Goal: Task Accomplishment & Management: Manage account settings

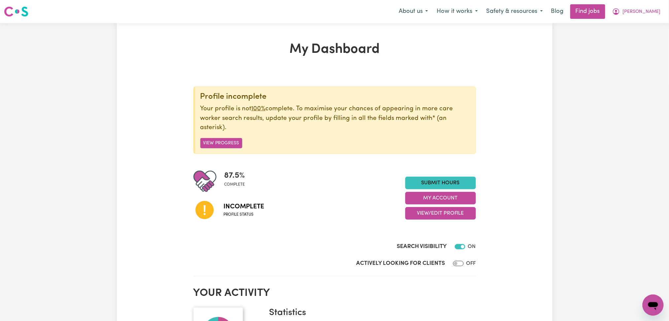
scroll to position [44, 0]
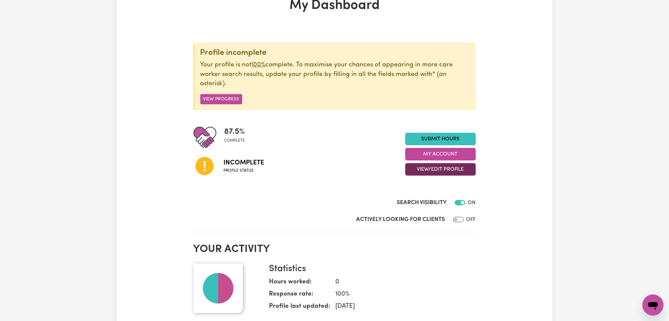
click at [438, 172] on button "View/Edit Profile" at bounding box center [440, 169] width 71 height 13
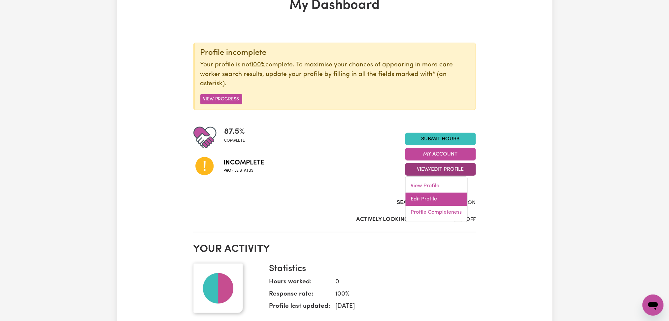
click at [434, 203] on link "Edit Profile" at bounding box center [437, 199] width 62 height 13
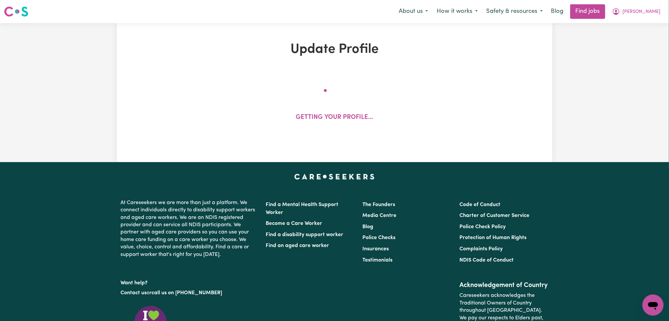
select select "[DEMOGRAPHIC_DATA]"
select select "Student Visa"
select select "Studying a healthcare related degree or qualification"
select select "39"
select select "45"
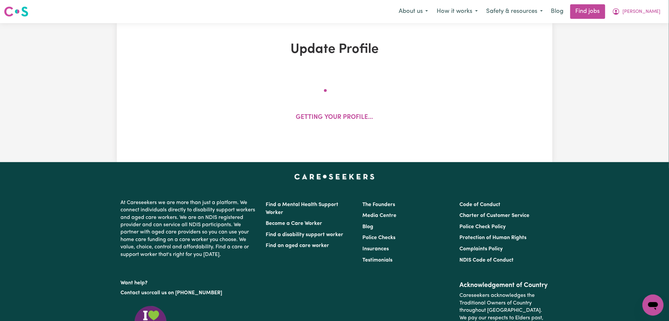
select select "45"
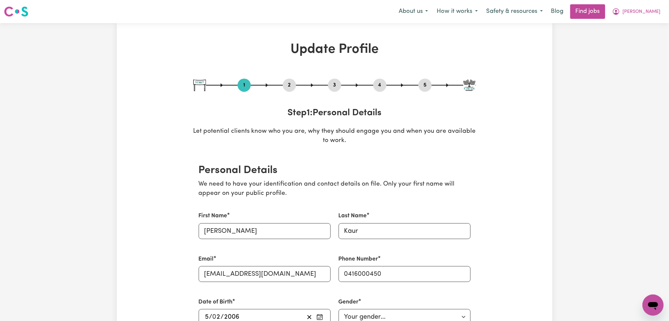
click at [290, 84] on button "2" at bounding box center [289, 85] width 13 height 9
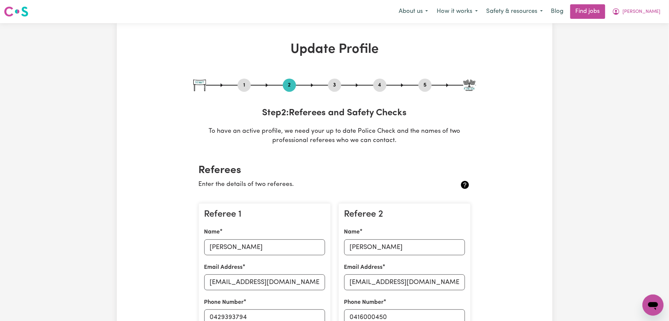
scroll to position [88, 0]
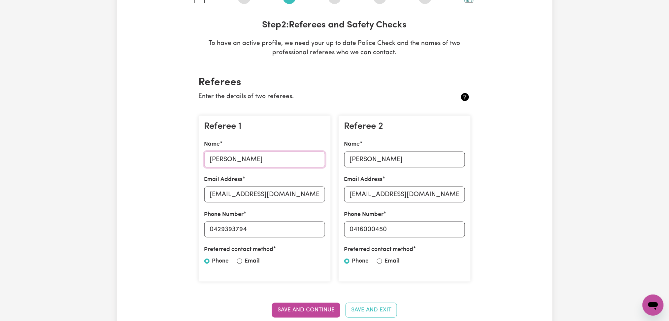
click at [254, 156] on input "[PERSON_NAME]" at bounding box center [264, 159] width 121 height 16
click at [262, 197] on input "[EMAIL_ADDRESS][DOMAIN_NAME]" at bounding box center [264, 194] width 121 height 16
drag, startPoint x: 213, startPoint y: 228, endPoint x: 336, endPoint y: 225, distance: 122.8
click at [336, 225] on div "Referee 1 Name [PERSON_NAME] Email Address [EMAIL_ADDRESS][DOMAIN_NAME] Phone N…" at bounding box center [335, 198] width 280 height 177
click at [374, 164] on input "[PERSON_NAME]" at bounding box center [404, 159] width 121 height 16
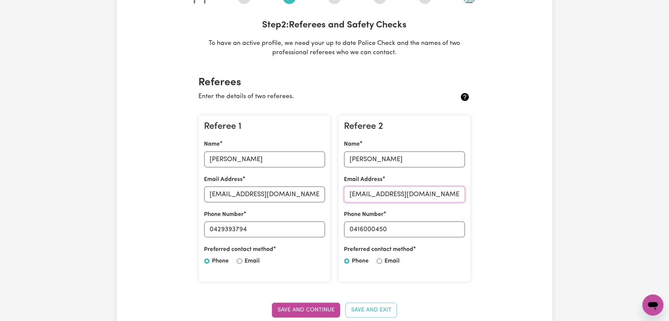
click at [399, 192] on input "[EMAIL_ADDRESS][DOMAIN_NAME]" at bounding box center [404, 194] width 121 height 16
drag, startPoint x: 353, startPoint y: 229, endPoint x: 455, endPoint y: 229, distance: 102.3
click at [455, 229] on input "0416000450" at bounding box center [404, 229] width 121 height 16
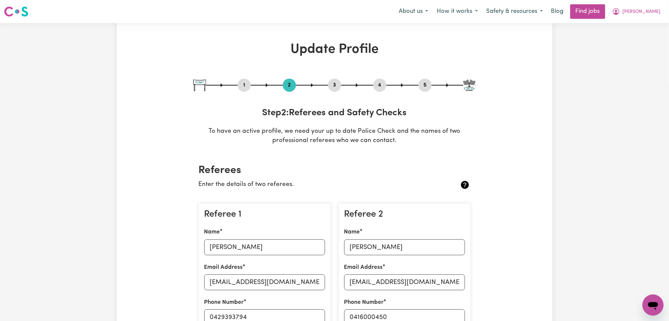
drag, startPoint x: 333, startPoint y: 84, endPoint x: 339, endPoint y: 84, distance: 5.3
click at [333, 84] on button "3" at bounding box center [334, 85] width 13 height 9
select select "2024"
select select "Certificate III (Individual Support)"
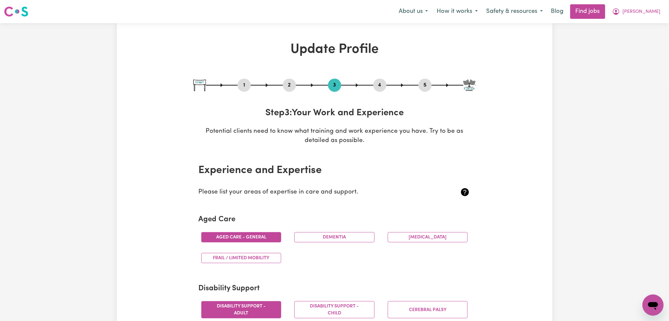
click at [379, 84] on button "4" at bounding box center [379, 85] width 13 height 9
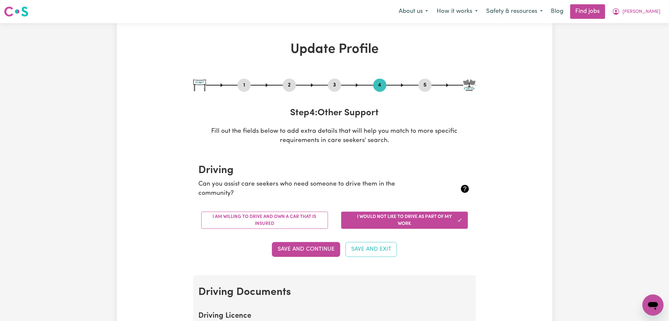
click at [425, 85] on button "5" at bounding box center [425, 85] width 13 height 9
select select "I am providing services through another platform"
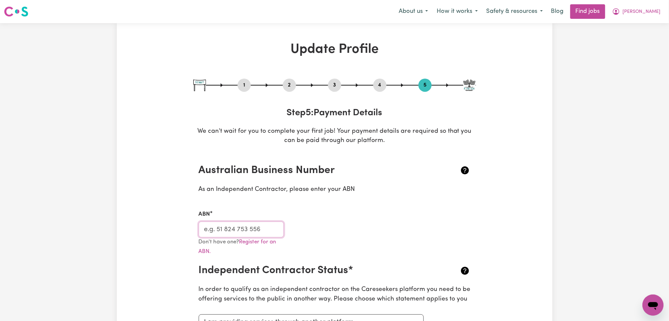
drag, startPoint x: 233, startPoint y: 229, endPoint x: 240, endPoint y: 223, distance: 8.9
click at [233, 229] on input "ABN" at bounding box center [241, 229] width 85 height 16
click at [645, 12] on span "[PERSON_NAME]" at bounding box center [642, 11] width 38 height 7
click at [640, 36] on link "My Dashboard" at bounding box center [639, 38] width 52 height 13
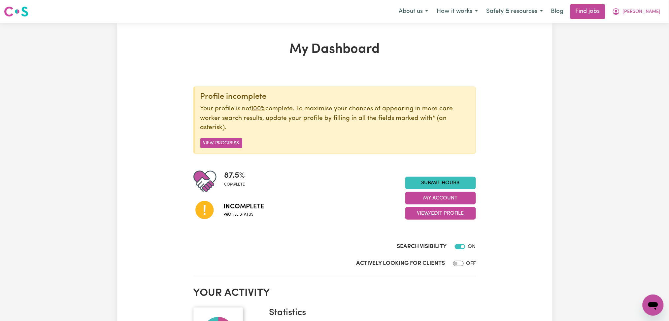
scroll to position [44, 0]
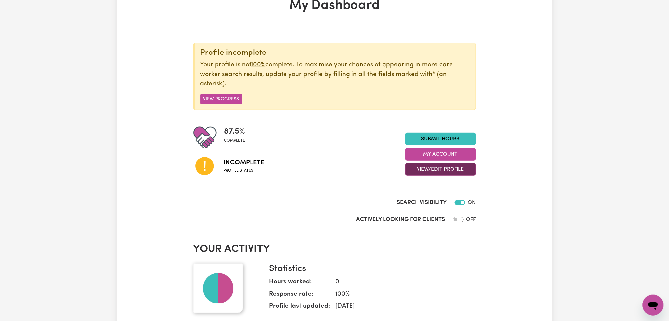
click at [410, 171] on button "View/Edit Profile" at bounding box center [440, 169] width 71 height 13
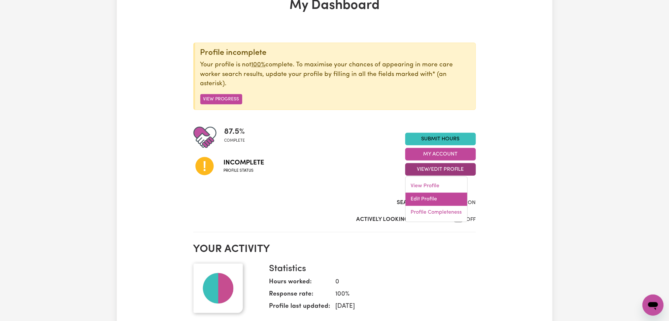
click at [415, 196] on link "Edit Profile" at bounding box center [437, 199] width 62 height 13
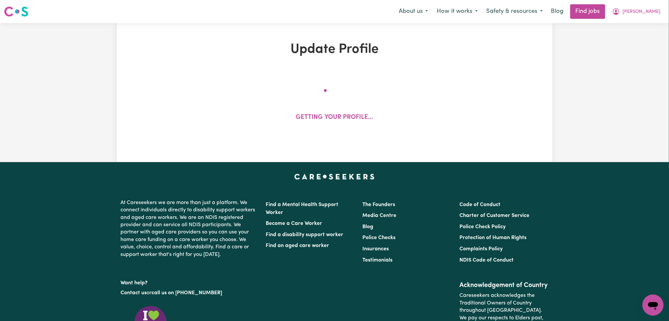
select select "[DEMOGRAPHIC_DATA]"
select select "Student Visa"
select select "Studying a healthcare related degree or qualification"
select select "39"
select select "45"
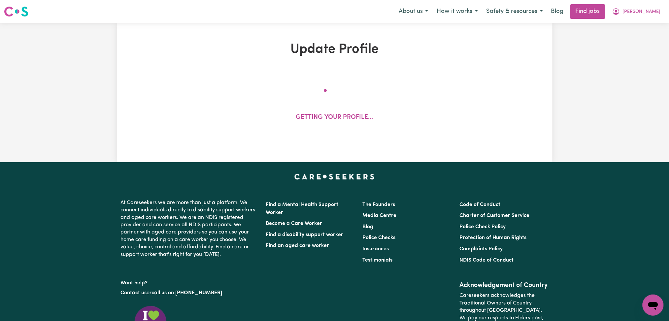
select select "45"
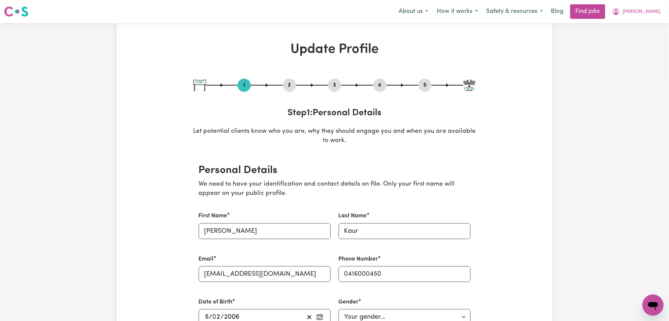
click at [381, 80] on div "4" at bounding box center [379, 85] width 13 height 13
click at [381, 82] on button "4" at bounding box center [379, 85] width 13 height 9
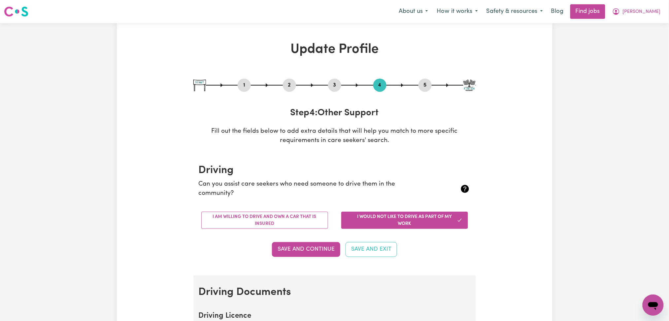
drag, startPoint x: 416, startPoint y: 81, endPoint x: 420, endPoint y: 85, distance: 5.4
click at [416, 82] on div "1 2 3 4 5" at bounding box center [334, 85] width 283 height 13
click at [426, 85] on button "5" at bounding box center [425, 85] width 13 height 9
select select "I am providing services through another platform"
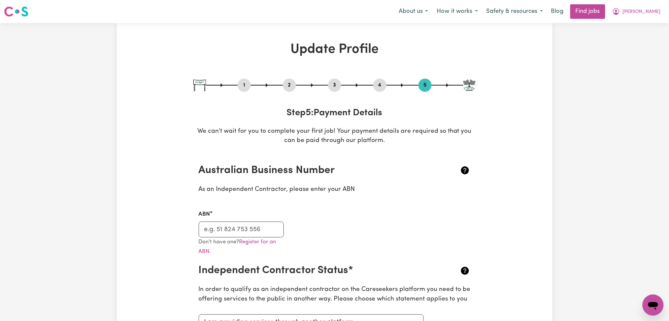
click at [289, 85] on button "2" at bounding box center [289, 85] width 13 height 9
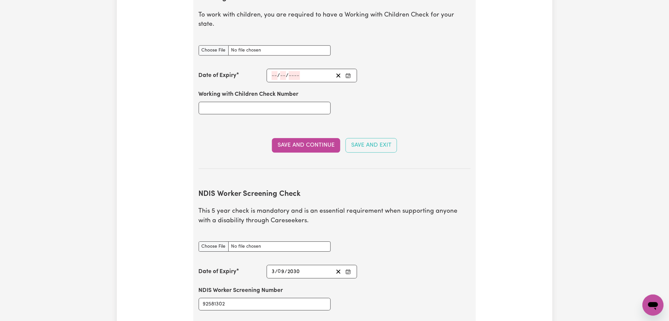
scroll to position [704, 0]
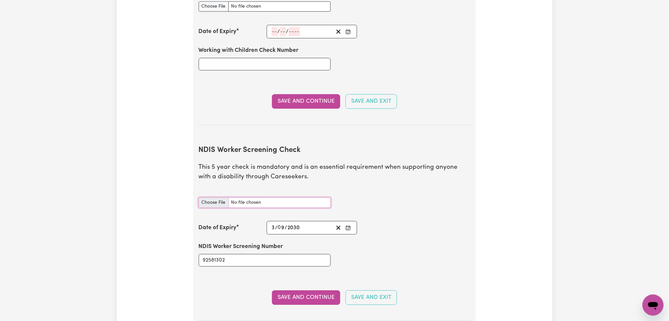
click at [205, 197] on input "NDIS Worker Screening Check document" at bounding box center [265, 202] width 132 height 10
type input "C:\fakepath\[PERSON_NAME] NDIS 92581302 - 03092030.pdf"
click at [303, 290] on button "Save and Continue" at bounding box center [306, 297] width 68 height 15
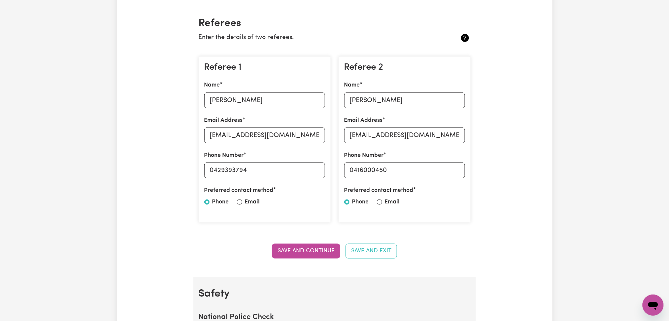
scroll to position [0, 0]
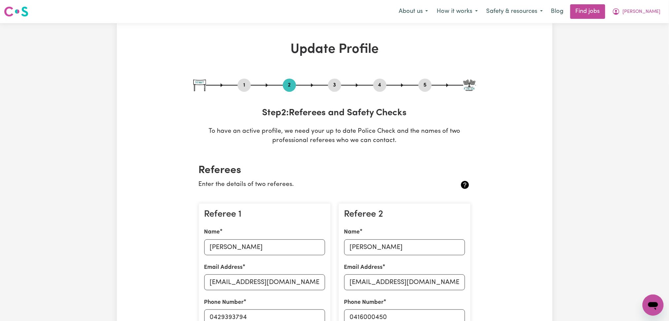
click at [382, 86] on button "4" at bounding box center [379, 85] width 13 height 9
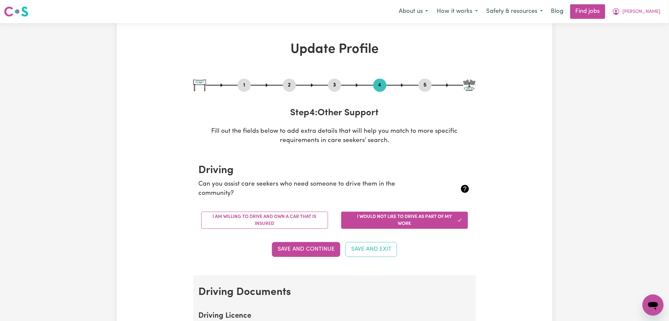
click at [428, 86] on button "5" at bounding box center [425, 85] width 13 height 9
select select "I am providing services through another platform"
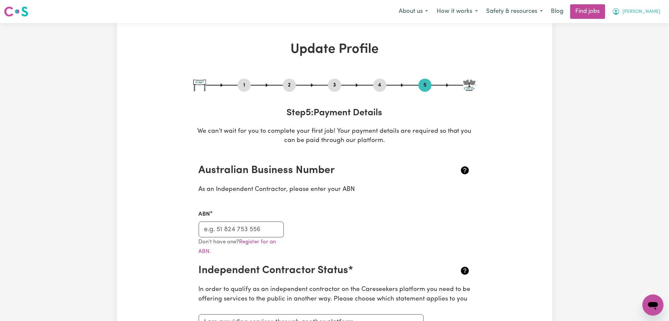
click at [641, 16] on button "[PERSON_NAME]" at bounding box center [636, 12] width 57 height 14
click at [636, 54] on link "Logout" at bounding box center [639, 50] width 52 height 13
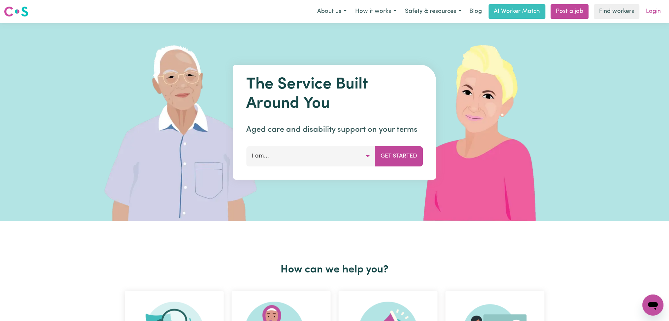
click at [652, 9] on link "Login" at bounding box center [653, 11] width 23 height 15
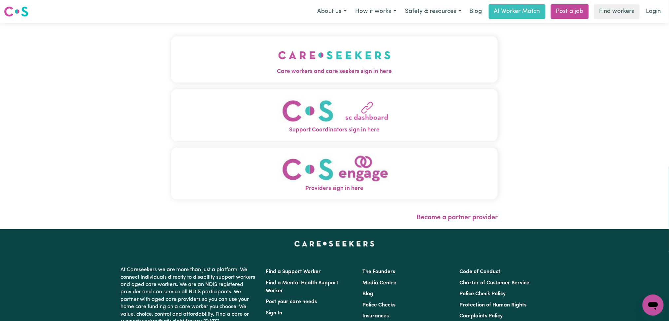
click at [303, 81] on button "Care workers and care seekers sign in here" at bounding box center [334, 59] width 327 height 46
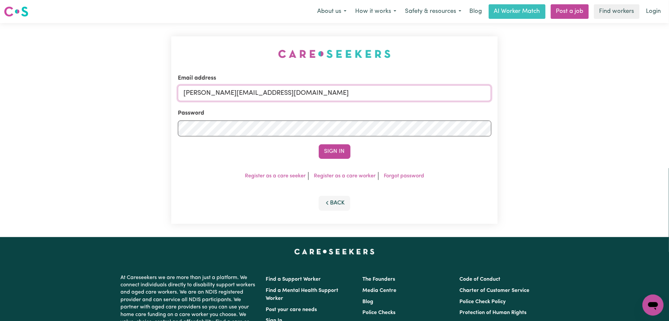
click at [278, 89] on input "[PERSON_NAME][EMAIL_ADDRESS][DOMAIN_NAME]" at bounding box center [335, 93] width 314 height 16
drag, startPoint x: 217, startPoint y: 89, endPoint x: 399, endPoint y: 94, distance: 182.3
click at [401, 93] on input "Superuser~[EMAIL_ADDRESS][DOMAIN_NAME]" at bounding box center [335, 93] width 314 height 16
type input "Superuser~[EMAIL_ADDRESS][DOMAIN_NAME]"
click at [343, 153] on button "Sign In" at bounding box center [335, 151] width 32 height 15
